Goal: Transaction & Acquisition: Obtain resource

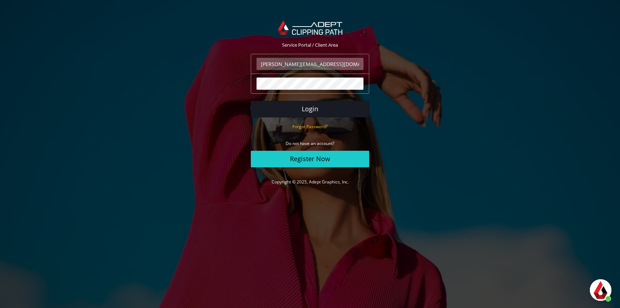
scroll to position [187, 0]
click at [314, 108] on button "Login" at bounding box center [310, 109] width 118 height 17
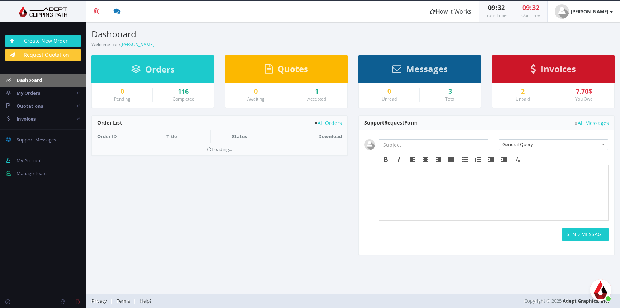
scroll to position [183, 0]
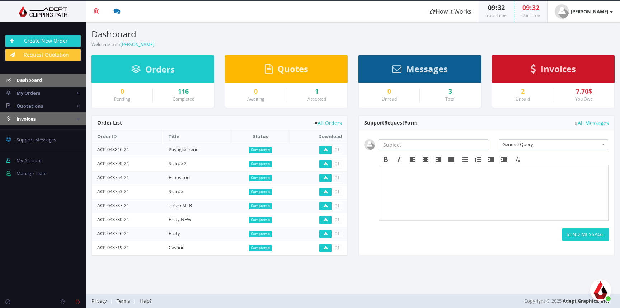
click at [43, 115] on link "Invoices" at bounding box center [43, 118] width 86 height 13
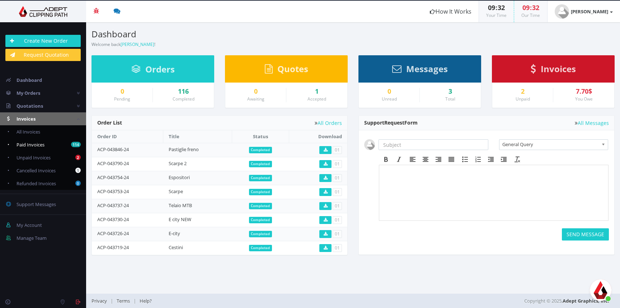
click at [46, 140] on link "114 Paid Invoices" at bounding box center [43, 144] width 86 height 13
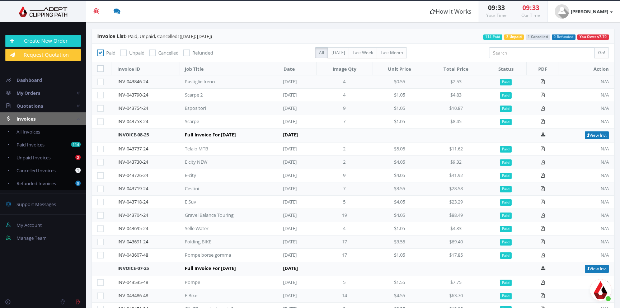
scroll to position [28, 0]
click at [545, 148] on icon at bounding box center [543, 148] width 5 height 5
click at [544, 162] on icon at bounding box center [543, 161] width 5 height 5
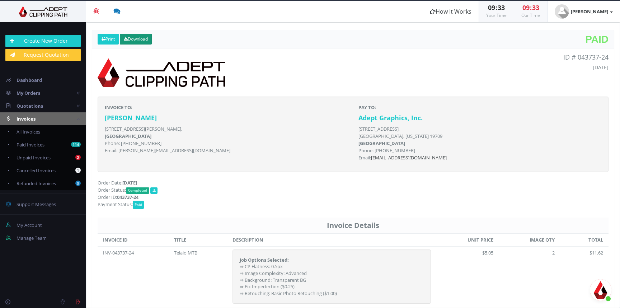
scroll to position [187, 0]
click at [147, 37] on link "Download" at bounding box center [136, 39] width 32 height 11
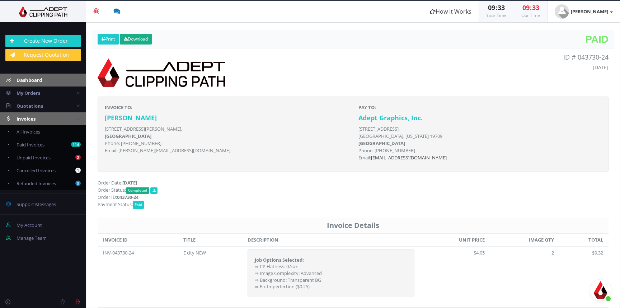
scroll to position [187, 0]
click at [133, 32] on header "Print Download Paid" at bounding box center [353, 39] width 522 height 18
click at [135, 34] on link "Download" at bounding box center [136, 39] width 32 height 11
